Goal: Find contact information: Find contact information

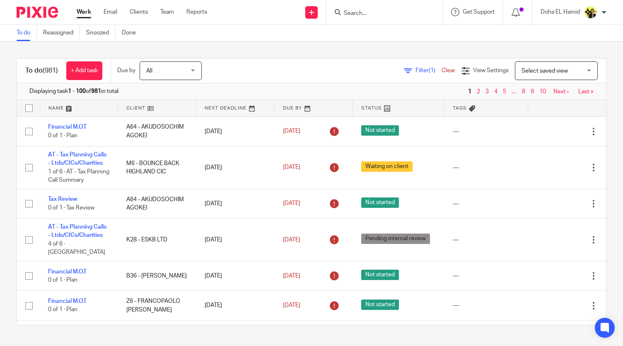
click at [348, 11] on input "Search" at bounding box center [380, 13] width 75 height 7
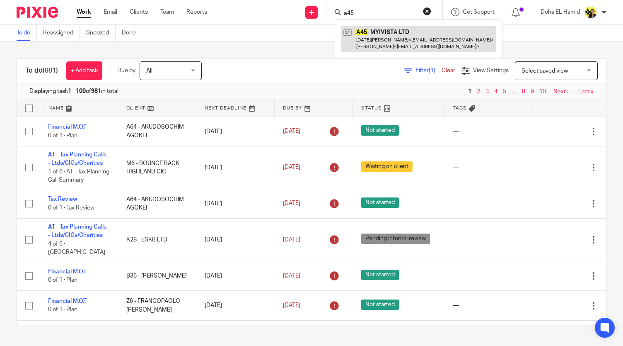
type input "a45"
click at [386, 41] on link at bounding box center [418, 39] width 155 height 26
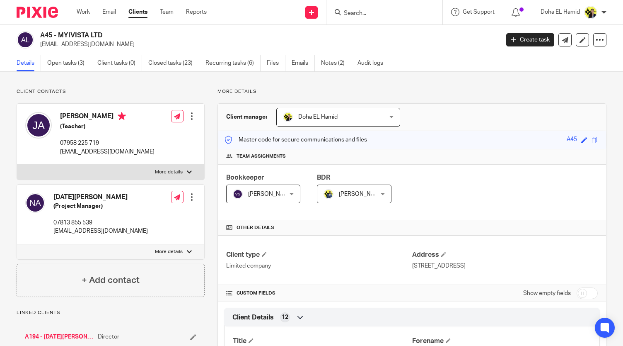
click at [86, 142] on p "07958 225 719" at bounding box center [107, 143] width 94 height 8
copy div "07958 225 719"
click at [71, 30] on div "A45 - MYIVISTA LTD myivista@trifire.com Create task Update from Companies House…" at bounding box center [311, 40] width 623 height 30
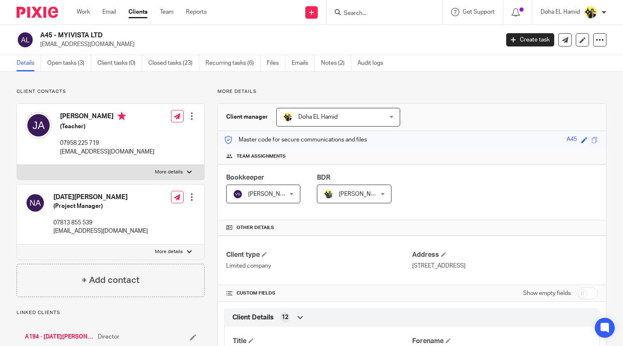
click at [71, 30] on div "A45 - MYIVISTA LTD myivista@trifire.com Create task Update from Companies House…" at bounding box center [311, 40] width 623 height 30
copy div "A45 - MYIVISTA LTD"
click at [74, 151] on p "myivista@trifire.com" at bounding box center [107, 152] width 94 height 8
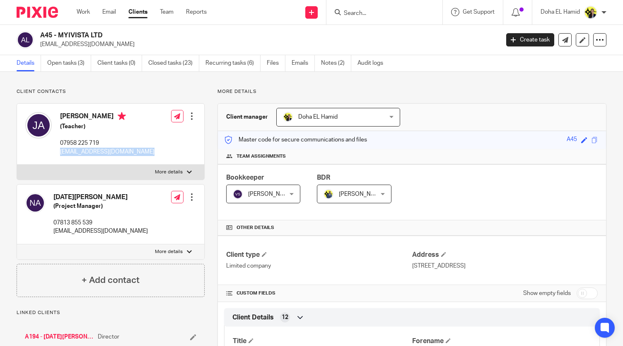
click at [74, 151] on p "myivista@trifire.com" at bounding box center [107, 152] width 94 height 8
copy div "myivista@trifire.com"
click at [351, 15] on input "Search" at bounding box center [380, 13] width 75 height 7
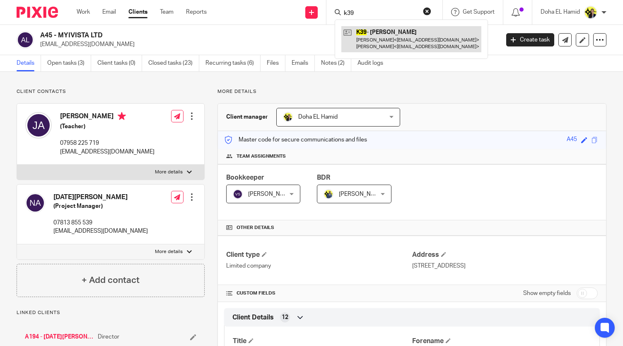
type input "k39"
click at [374, 31] on link at bounding box center [411, 39] width 140 height 26
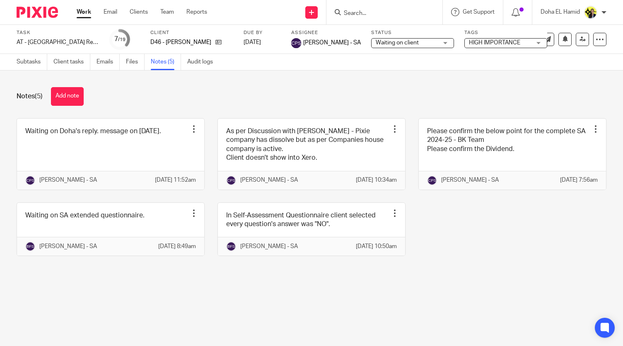
click at [347, 9] on form at bounding box center [387, 12] width 88 height 10
click at [348, 13] on input "Search" at bounding box center [380, 13] width 75 height 7
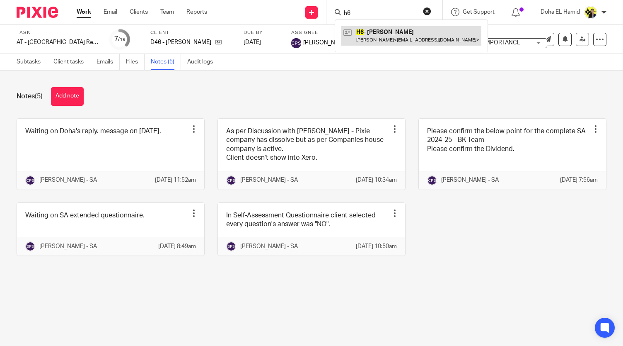
type input "h6"
click at [388, 32] on link at bounding box center [411, 35] width 140 height 19
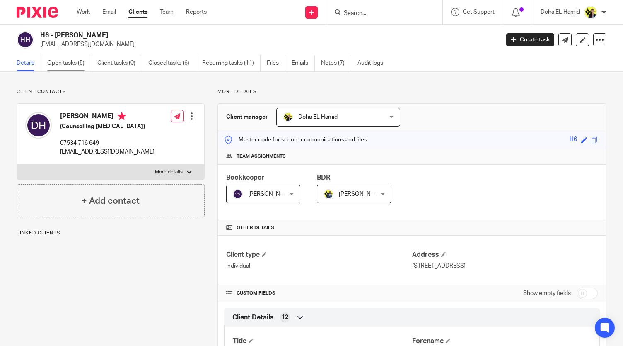
click at [70, 59] on link "Open tasks (5)" at bounding box center [69, 63] width 44 height 16
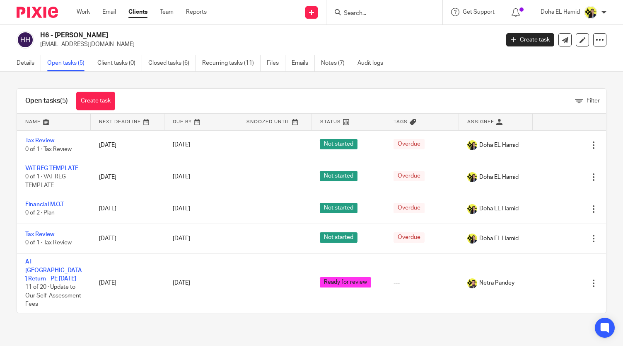
click at [12, 67] on div "Details Open tasks (5) Client tasks (0) Closed tasks (6) Recurring tasks (11) F…" at bounding box center [202, 63] width 404 height 16
click at [23, 63] on link "Details" at bounding box center [29, 63] width 24 height 16
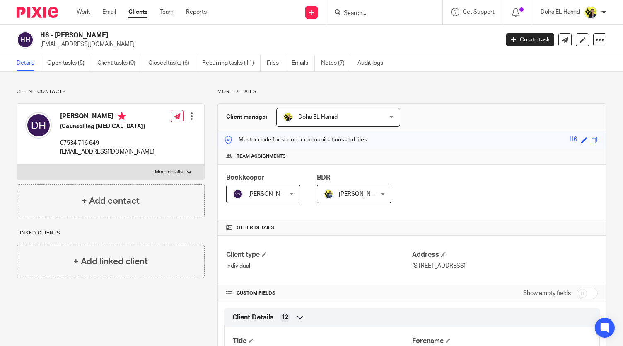
click at [366, 13] on input "Search" at bounding box center [380, 13] width 75 height 7
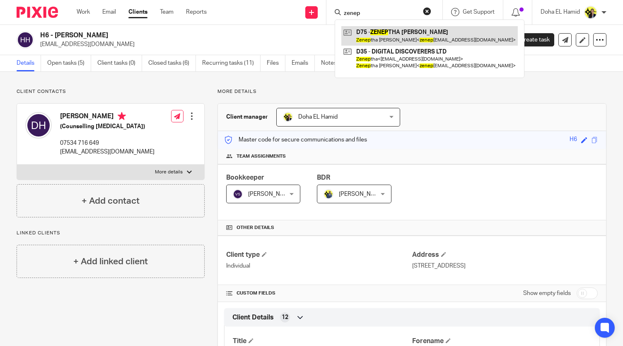
type input "zenep"
click at [387, 34] on link at bounding box center [429, 35] width 177 height 19
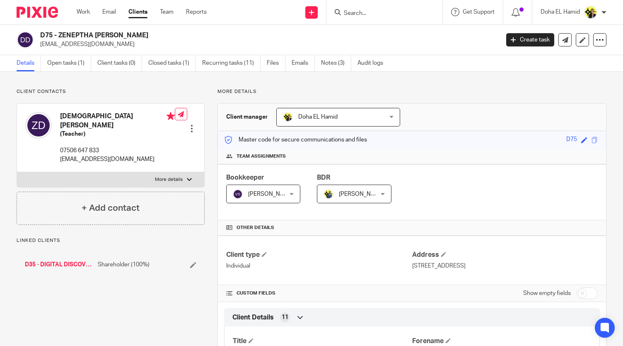
click at [78, 42] on p "zeneptha@yahoo.co.uk" at bounding box center [267, 44] width 454 height 8
click at [77, 32] on h2 "D75 - ZENEPTHA DECORDOVA" at bounding box center [221, 35] width 363 height 9
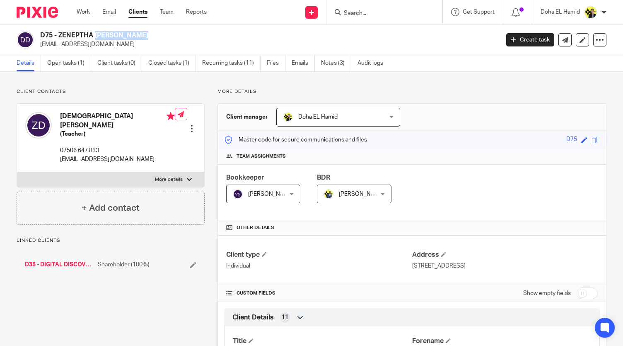
copy div "D75 - ZENEPTHA DECORDOVA"
click at [83, 155] on p "zeneptha@yahoo.co.uk" at bounding box center [117, 159] width 115 height 8
copy div "zeneptha@yahoo.co.uk"
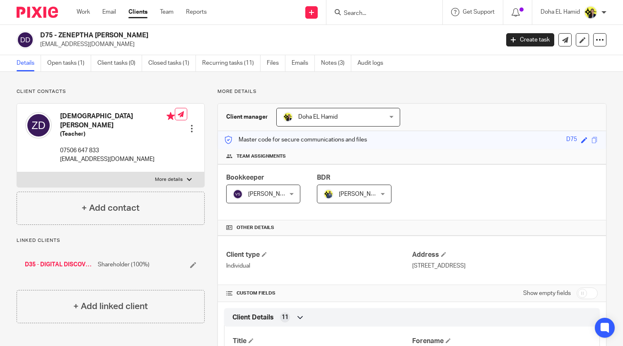
click at [360, 15] on input "Search" at bounding box center [380, 13] width 75 height 7
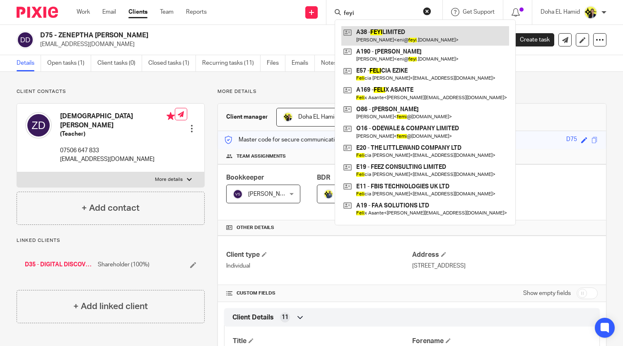
type input "feyi"
click at [398, 34] on link at bounding box center [425, 35] width 168 height 19
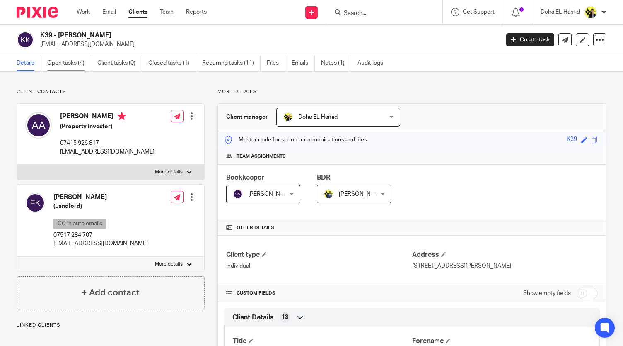
click at [76, 64] on link "Open tasks (4)" at bounding box center [69, 63] width 44 height 16
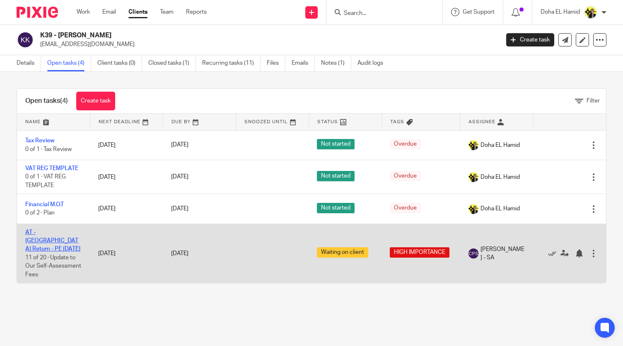
click at [32, 231] on link "AT - [GEOGRAPHIC_DATA] Return - PE [DATE]" at bounding box center [52, 240] width 55 height 23
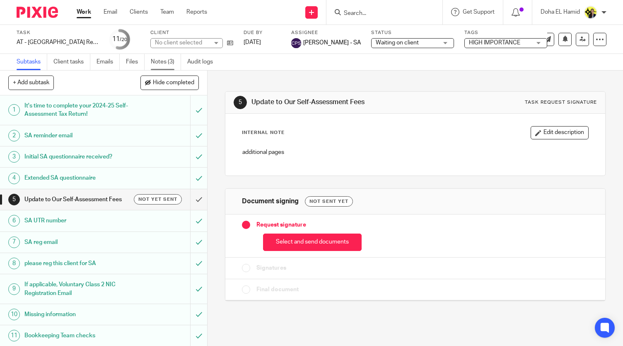
click at [157, 61] on link "Notes (3)" at bounding box center [166, 62] width 30 height 16
click at [160, 61] on link "Notes (3)" at bounding box center [166, 62] width 30 height 16
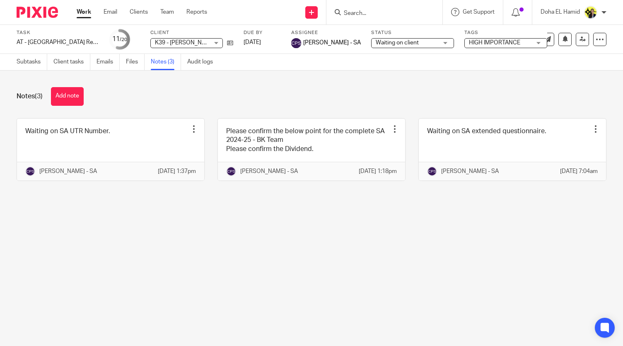
click at [235, 43] on div "Task AT - SA Return - PE 05-04-2025 Save AT - SA Return - PE 05-04-2025 11 /20 …" at bounding box center [263, 39] width 492 height 20
click at [232, 42] on icon at bounding box center [230, 43] width 6 height 6
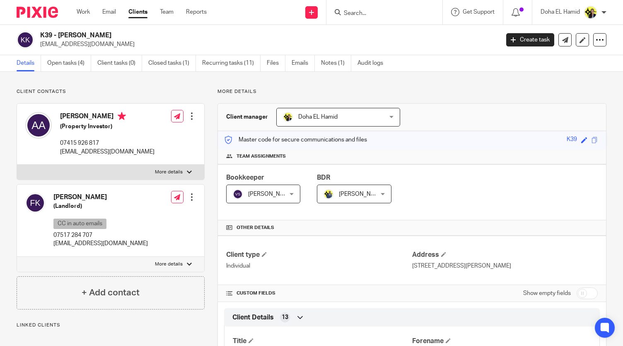
click at [179, 262] on p "More details" at bounding box center [169, 264] width 28 height 7
click at [17, 257] on input "More details" at bounding box center [17, 256] width 0 height 0
checkbox input "true"
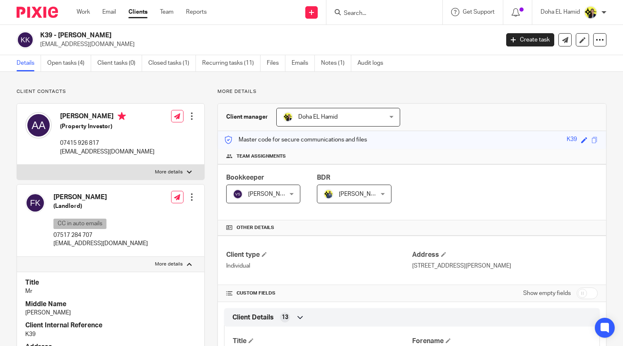
click at [190, 174] on label "More details" at bounding box center [110, 172] width 187 height 15
click at [17, 165] on input "More details" at bounding box center [17, 164] width 0 height 0
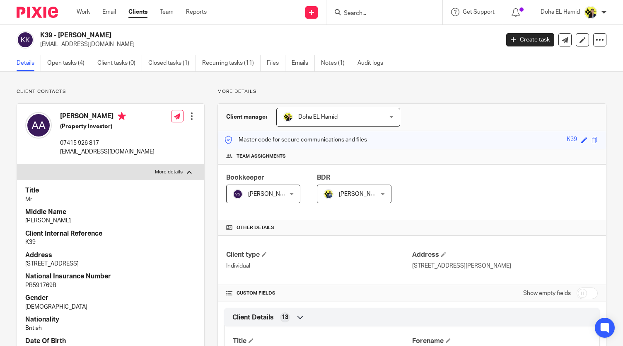
click at [190, 174] on label "More details" at bounding box center [110, 172] width 187 height 15
click at [17, 165] on input "More details" at bounding box center [17, 164] width 0 height 0
checkbox input "false"
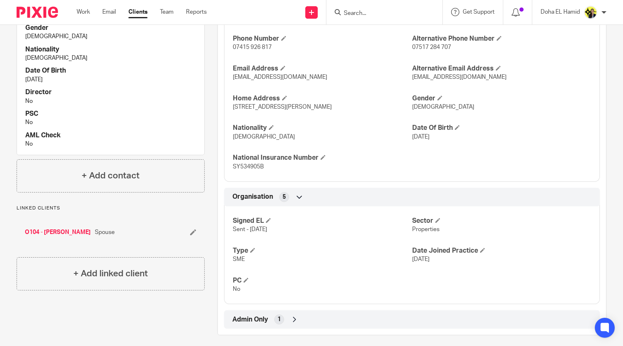
scroll to position [361, 0]
click at [62, 245] on div "Linked clients O104 - [PERSON_NAME] Spouse + Add linked client" at bounding box center [111, 247] width 188 height 85
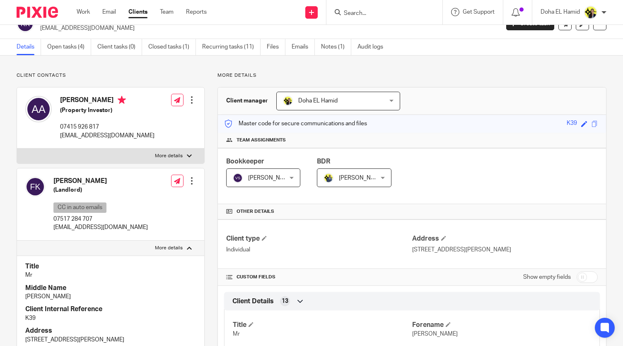
scroll to position [0, 0]
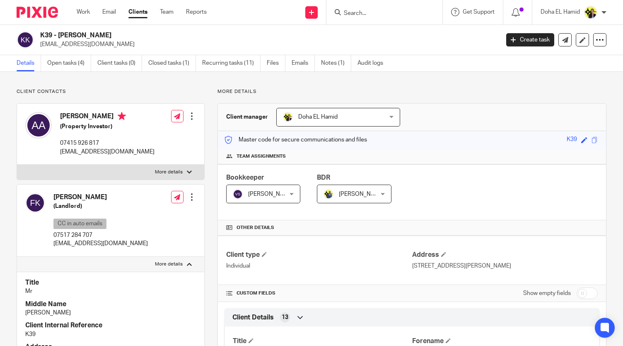
click at [371, 14] on input "Search" at bounding box center [380, 13] width 75 height 7
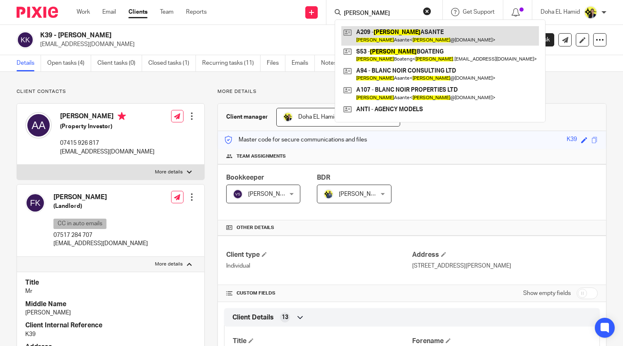
type input "[PERSON_NAME]"
click at [395, 31] on link at bounding box center [440, 35] width 198 height 19
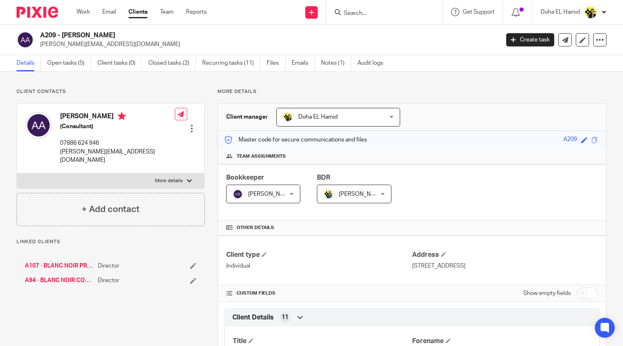
click at [77, 143] on p "07886 624 946" at bounding box center [117, 143] width 115 height 8
copy div "07886 624 946"
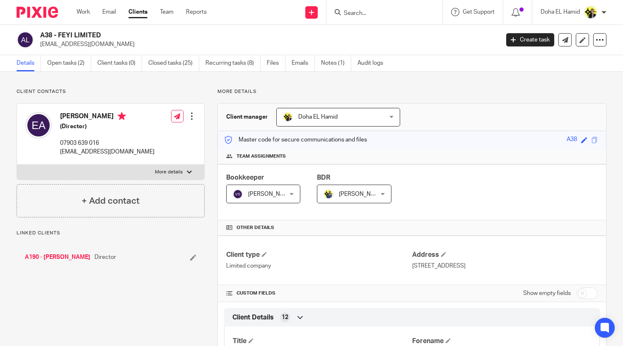
click at [78, 36] on h2 "A38 - FEYI LIMITED" at bounding box center [221, 35] width 363 height 9
copy div "A38 - FEYI LIMITED"
click at [56, 256] on link "A190 - [PERSON_NAME]" at bounding box center [57, 257] width 65 height 8
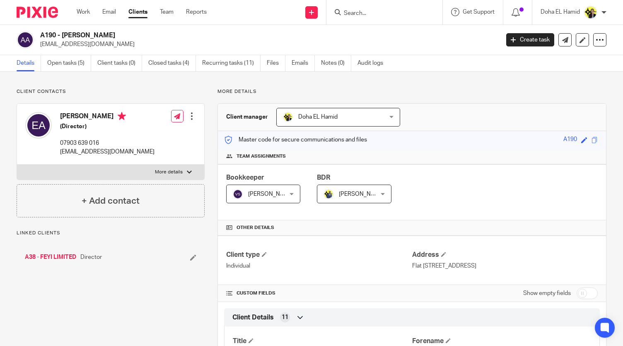
click at [78, 37] on h2 "A190 - [PERSON_NAME]" at bounding box center [221, 35] width 363 height 9
copy div "A190 - [PERSON_NAME]"
click at [72, 150] on p "[EMAIL_ADDRESS][DOMAIN_NAME]" at bounding box center [107, 152] width 94 height 8
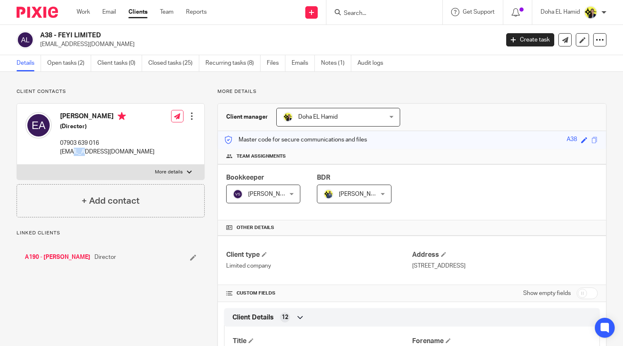
click at [72, 150] on p "[EMAIL_ADDRESS][DOMAIN_NAME]" at bounding box center [107, 152] width 94 height 8
copy div "[EMAIL_ADDRESS][DOMAIN_NAME]"
